Goal: Task Accomplishment & Management: Complete application form

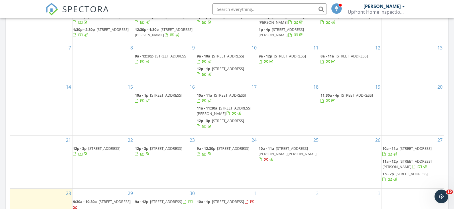
scroll to position [427, 0]
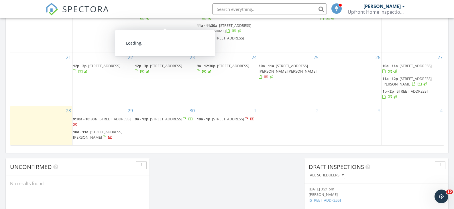
click at [265, 123] on div "2" at bounding box center [289, 125] width 62 height 39
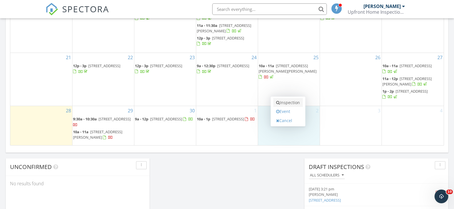
scroll to position [430, 0]
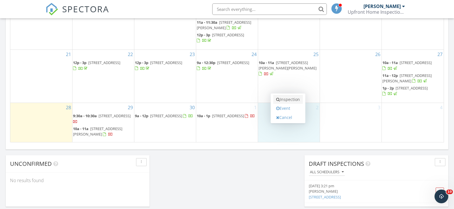
click at [286, 101] on link "Inspection" at bounding box center [288, 99] width 30 height 9
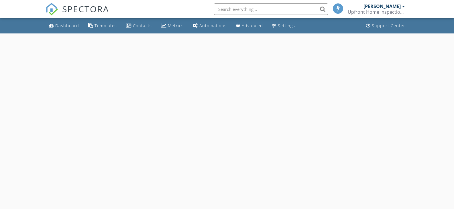
select select "9"
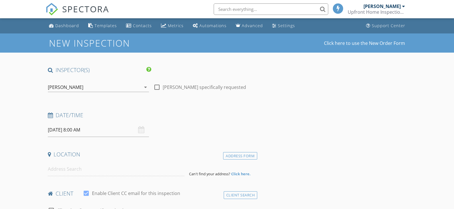
click at [94, 131] on input "[DATE] 8:00 AM" at bounding box center [98, 130] width 101 height 14
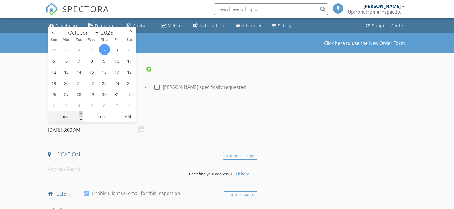
type input "09"
type input "[DATE] 9:00 AM"
click at [80, 113] on span at bounding box center [81, 114] width 4 height 6
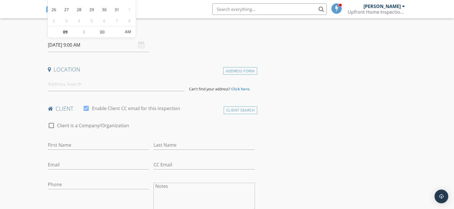
scroll to position [86, 0]
click at [70, 84] on input at bounding box center [116, 83] width 137 height 14
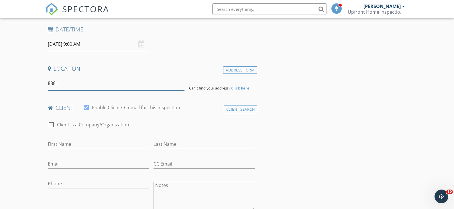
scroll to position [0, 0]
type input "[STREET_ADDRESS]"
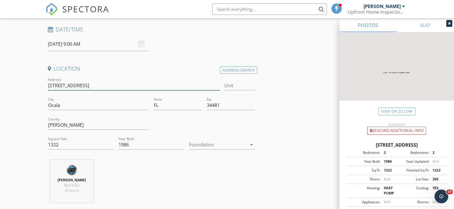
click at [110, 89] on input "[STREET_ADDRESS]" at bounding box center [134, 85] width 172 height 9
type input "[STREET_ADDRESS]"
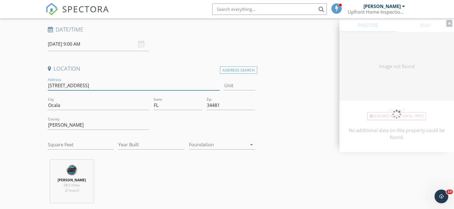
type input "1541"
type input "1986"
type input "[STREET_ADDRESS]"
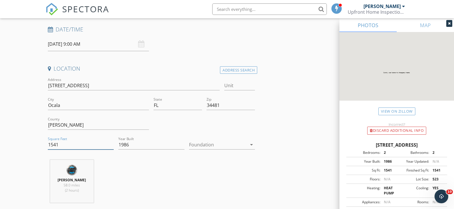
click at [76, 146] on input "1541" at bounding box center [81, 144] width 66 height 9
drag, startPoint x: 71, startPoint y: 147, endPoint x: 42, endPoint y: 146, distance: 28.6
type input "2496"
click at [225, 142] on div at bounding box center [218, 144] width 58 height 9
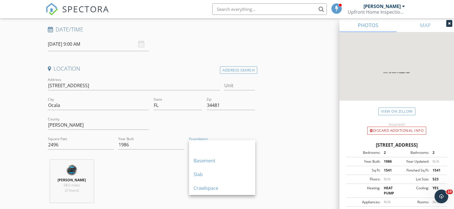
click at [213, 171] on div "Slab" at bounding box center [222, 175] width 57 height 14
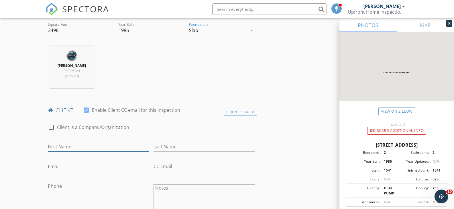
click at [89, 148] on input "First Name" at bounding box center [98, 146] width 101 height 9
type input "[PERSON_NAME] & [PERSON_NAME]"
click at [197, 143] on input "Last Name" at bounding box center [204, 146] width 101 height 9
type input "Hall"
click at [79, 165] on input "Email" at bounding box center [98, 166] width 101 height 9
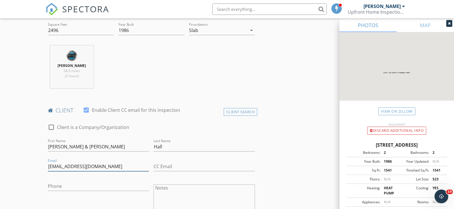
type input "[EMAIL_ADDRESS][DOMAIN_NAME]"
click at [75, 189] on input "Phone" at bounding box center [98, 186] width 101 height 9
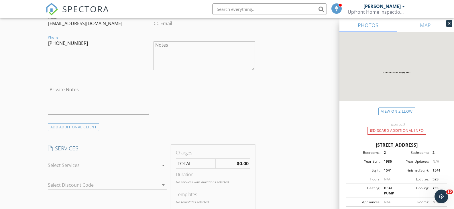
scroll to position [372, 0]
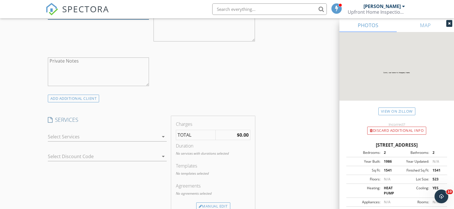
type input "[PHONE_NUMBER]"
click at [93, 133] on div at bounding box center [103, 136] width 111 height 9
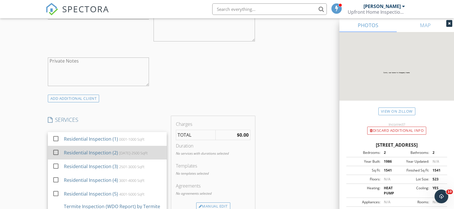
click at [94, 150] on div "Residential Inspection (2)" at bounding box center [91, 153] width 54 height 7
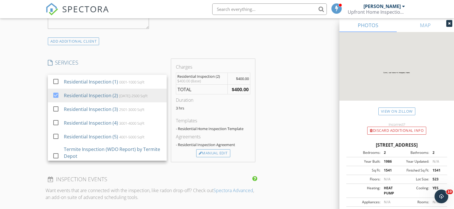
scroll to position [458, 0]
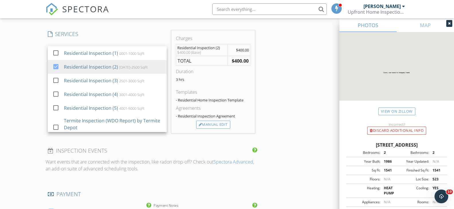
click at [277, 97] on div "INSPECTOR(S) check_box [PERSON_NAME] PRIMARY [PERSON_NAME] arrow_drop_down chec…" at bounding box center [227, 89] width 363 height 963
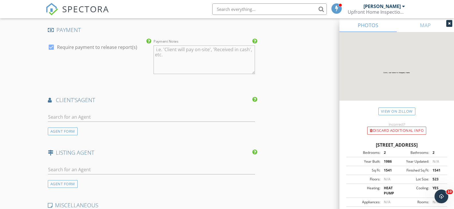
scroll to position [630, 0]
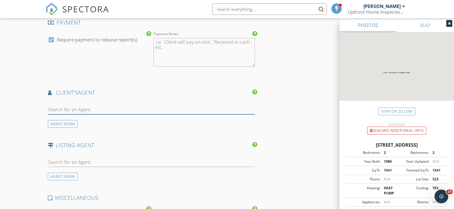
click at [86, 107] on input "text" at bounding box center [151, 109] width 207 height 9
type input "[PERSON_NAME]"
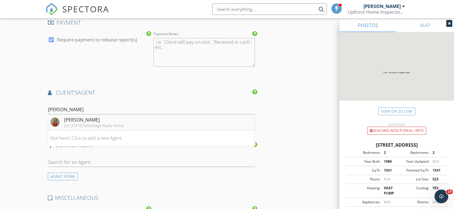
click at [69, 120] on div "[PERSON_NAME]" at bounding box center [94, 120] width 60 height 7
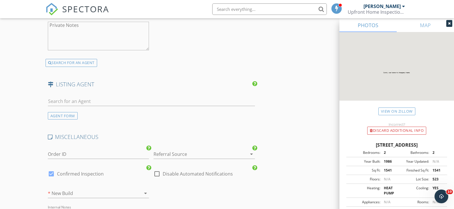
scroll to position [831, 0]
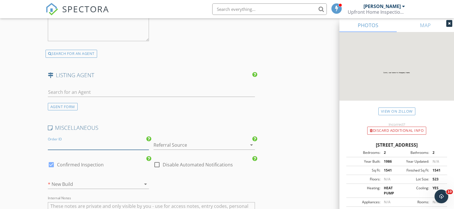
click at [56, 141] on input "Order ID" at bounding box center [98, 145] width 101 height 9
type input "HI1232"
click at [172, 144] on div at bounding box center [196, 145] width 85 height 9
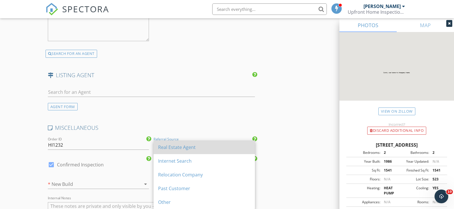
click at [182, 144] on div "Real Estate Agent" at bounding box center [204, 148] width 92 height 14
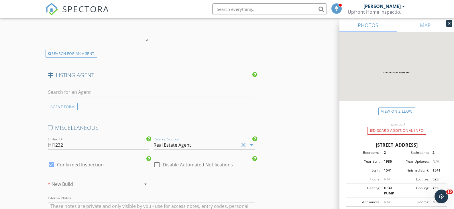
scroll to position [888, 0]
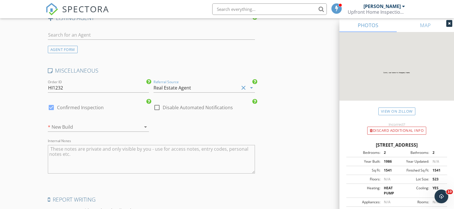
click at [82, 132] on div "* New Build arrow_drop_down" at bounding box center [98, 127] width 101 height 9
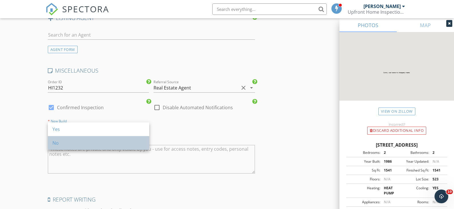
click at [72, 141] on div "No" at bounding box center [98, 143] width 92 height 7
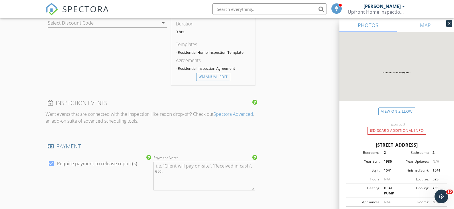
scroll to position [420, 0]
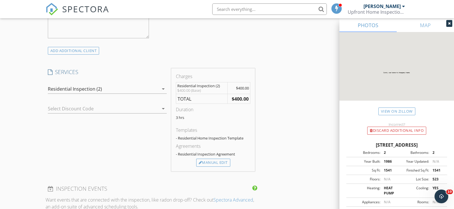
click at [162, 93] on div "Residential Inspection (2) arrow_drop_down" at bounding box center [107, 89] width 119 height 9
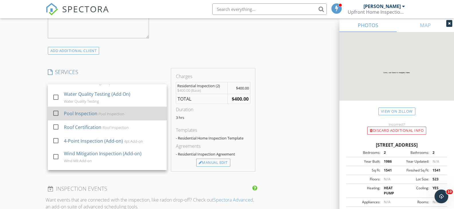
scroll to position [143, 0]
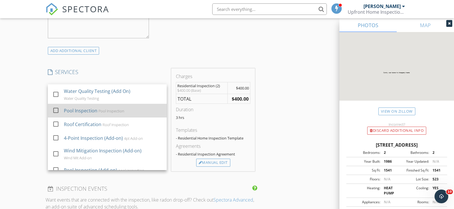
click at [58, 143] on div at bounding box center [56, 138] width 10 height 10
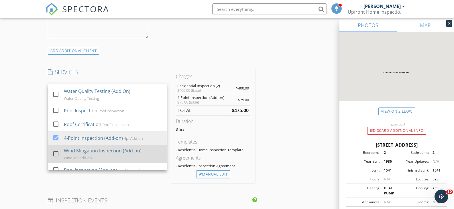
click at [58, 159] on div at bounding box center [56, 154] width 10 height 10
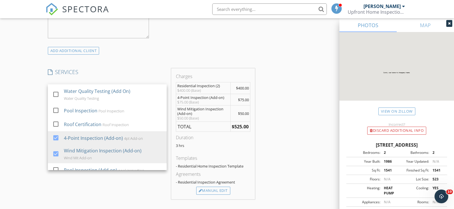
click at [279, 148] on div "INSPECTOR(S) check_box [PERSON_NAME] PRIMARY [PERSON_NAME] arrow_drop_down chec…" at bounding box center [227, 206] width 363 height 1121
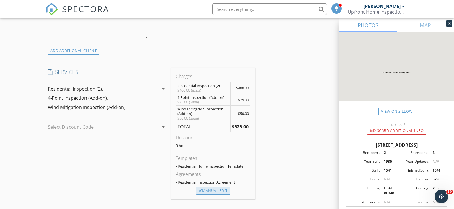
click at [210, 188] on div "Manual Edit" at bounding box center [213, 191] width 34 height 8
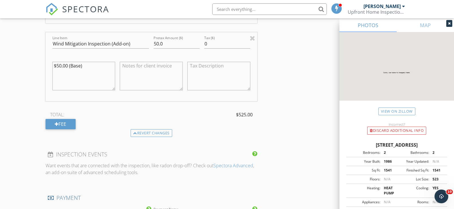
scroll to position [678, 0]
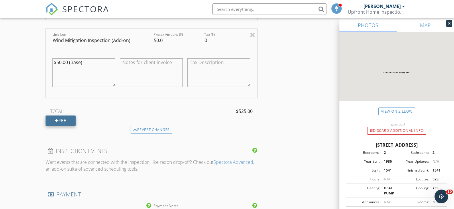
click at [72, 120] on div "Fee" at bounding box center [61, 121] width 30 height 10
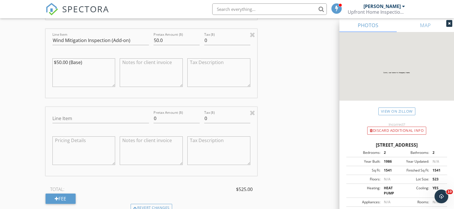
click at [72, 113] on div "Line Item" at bounding box center [100, 120] width 97 height 19
click at [72, 121] on input "Line Item" at bounding box center [100, 118] width 97 height 9
type input "c"
type input "C"
drag, startPoint x: 72, startPoint y: 119, endPoint x: 66, endPoint y: 119, distance: 6.6
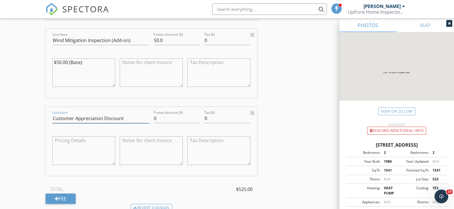
click at [66, 119] on input "Customer Appreciation Discount" at bounding box center [100, 118] width 97 height 9
click at [72, 119] on input "Customer Appreciation Discount" at bounding box center [100, 118] width 97 height 9
type input "Client Appreciation Discount"
drag, startPoint x: 164, startPoint y: 116, endPoint x: 150, endPoint y: 118, distance: 14.2
click at [150, 118] on div "Line Item Client Appreciation Discount Pretax Amount ($) 0 Tax ($) 0" at bounding box center [152, 141] width 212 height 69
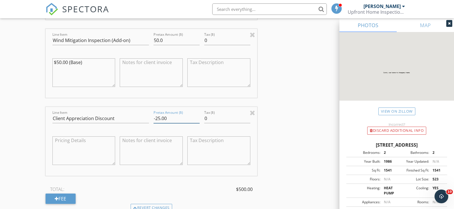
type input "-25.00"
click at [66, 149] on textarea at bounding box center [83, 151] width 63 height 29
type textarea "-25.00"
click at [293, 125] on div "INSPECTOR(S) check_box [PERSON_NAME] PRIMARY [PERSON_NAME] arrow_drop_down chec…" at bounding box center [227, 84] width 363 height 1392
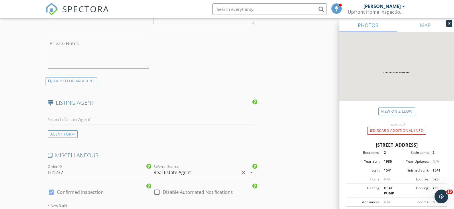
scroll to position [1263, 0]
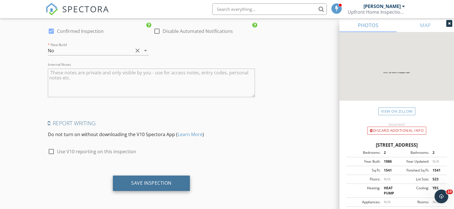
click at [163, 186] on div "Save Inspection" at bounding box center [151, 183] width 40 height 6
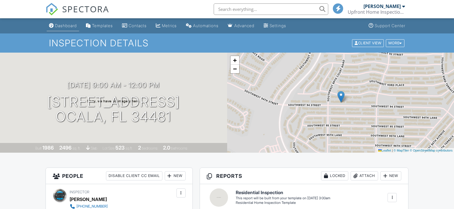
click at [68, 25] on div "Dashboard" at bounding box center [66, 25] width 22 height 5
